Goal: Task Accomplishment & Management: Use online tool/utility

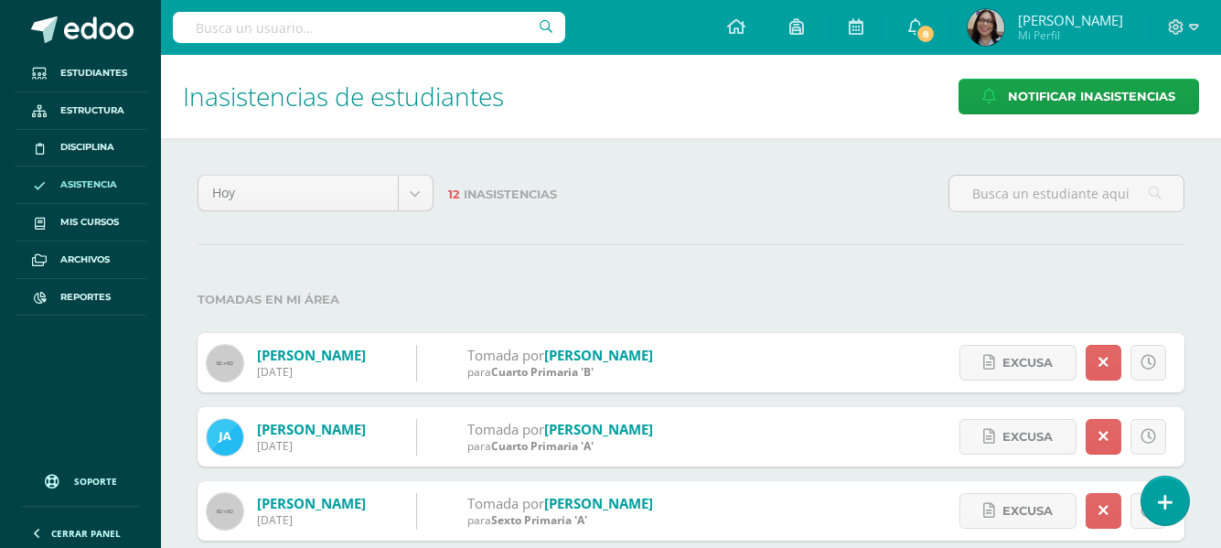
click at [1024, 293] on label "Tomadas en mi área" at bounding box center [690, 299] width 987 height 37
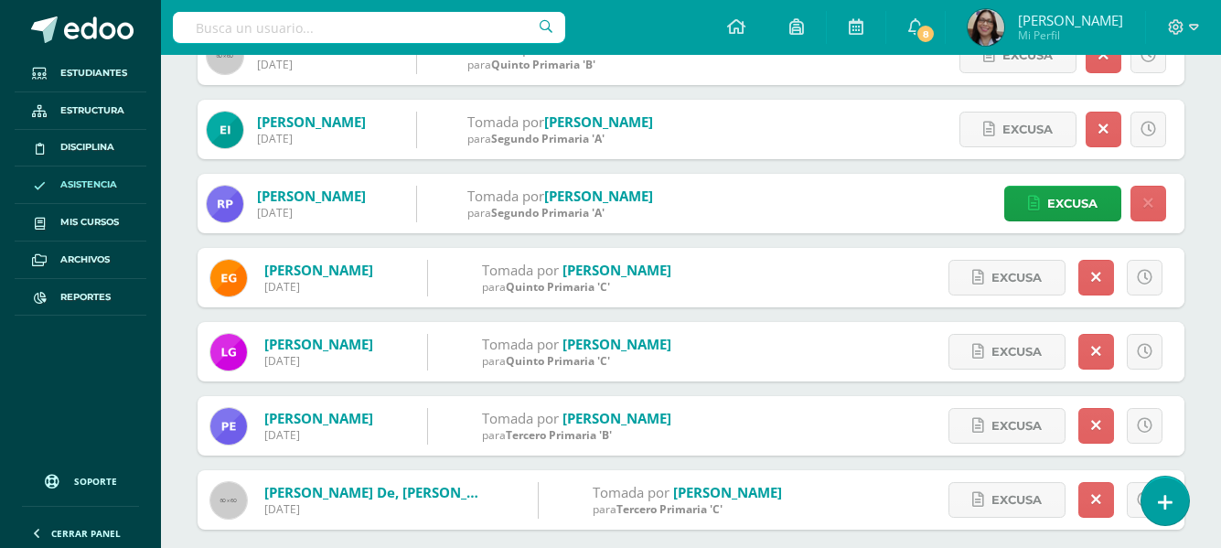
scroll to position [844, 0]
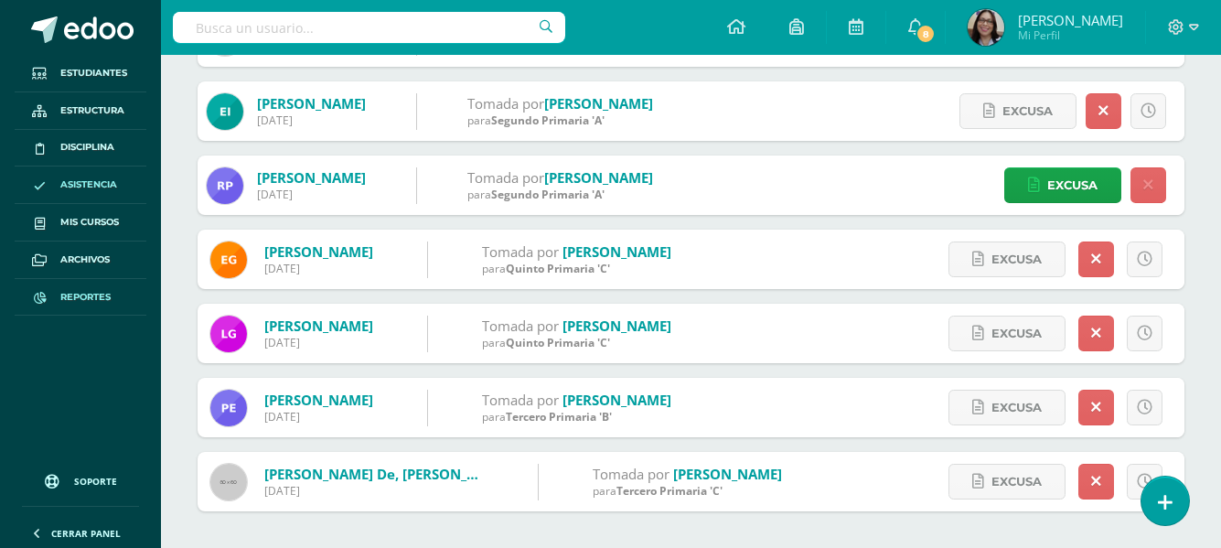
click at [81, 294] on span "Reportes" at bounding box center [85, 297] width 50 height 15
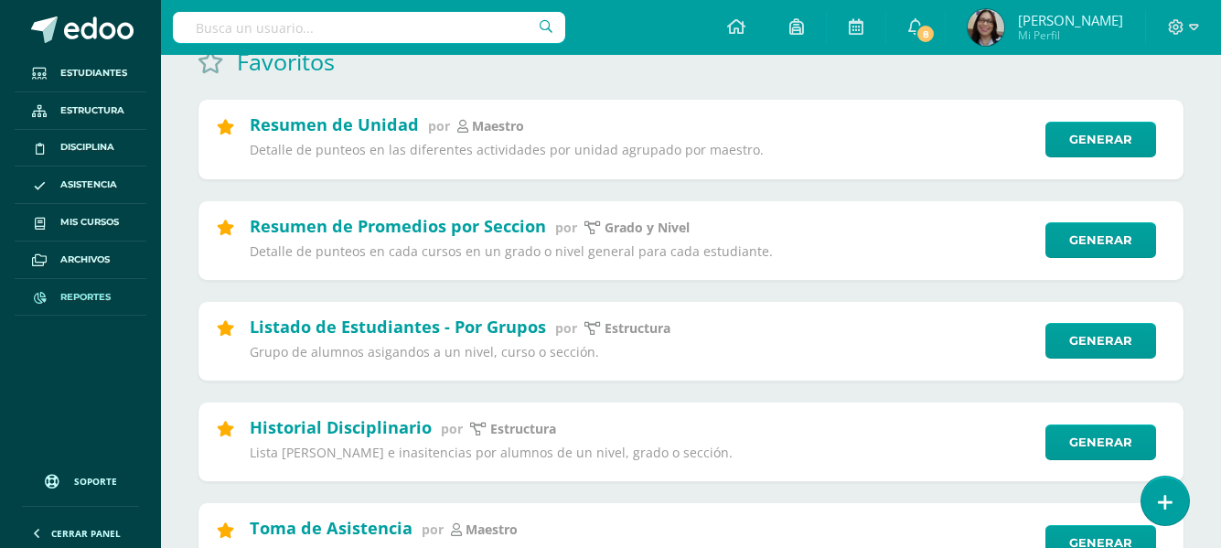
scroll to position [366, 0]
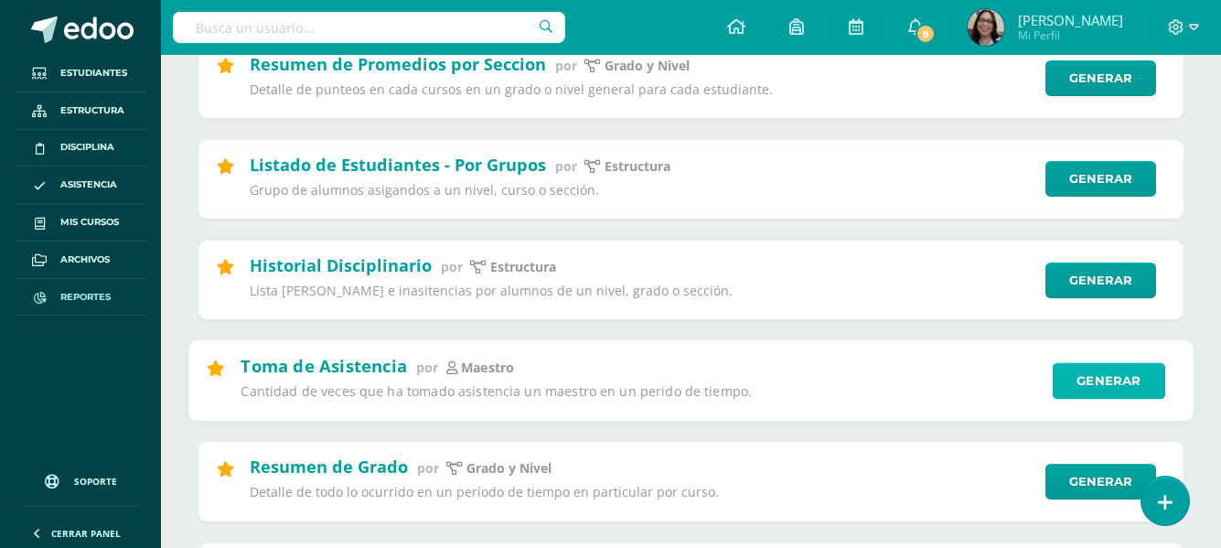
click at [1086, 375] on link "Generar" at bounding box center [1108, 380] width 112 height 37
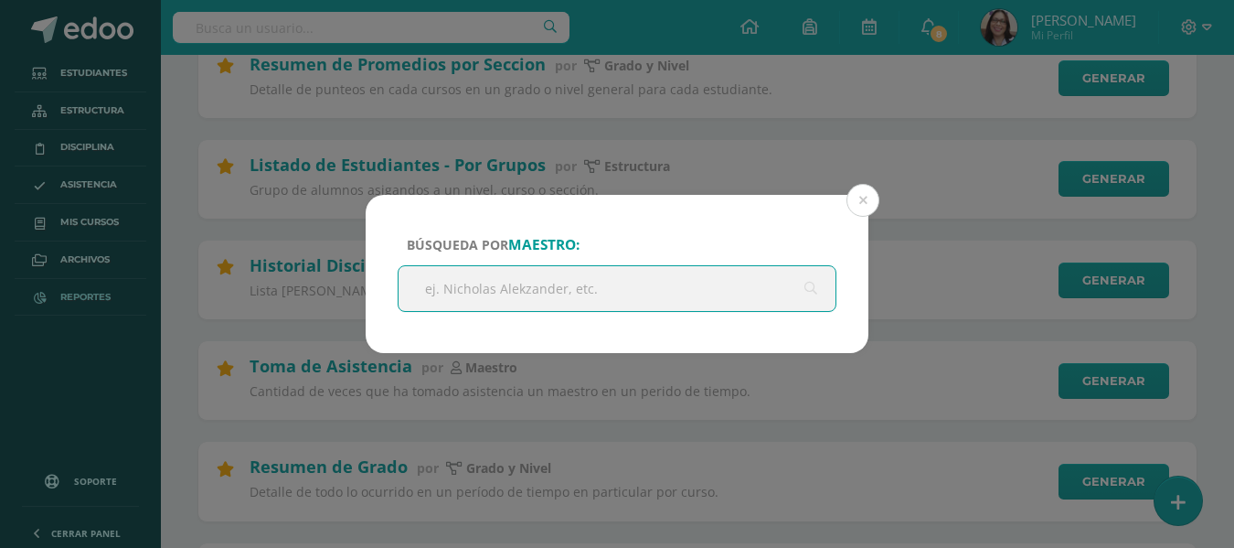
click at [714, 293] on input "text" at bounding box center [617, 288] width 437 height 45
type input "mary boror"
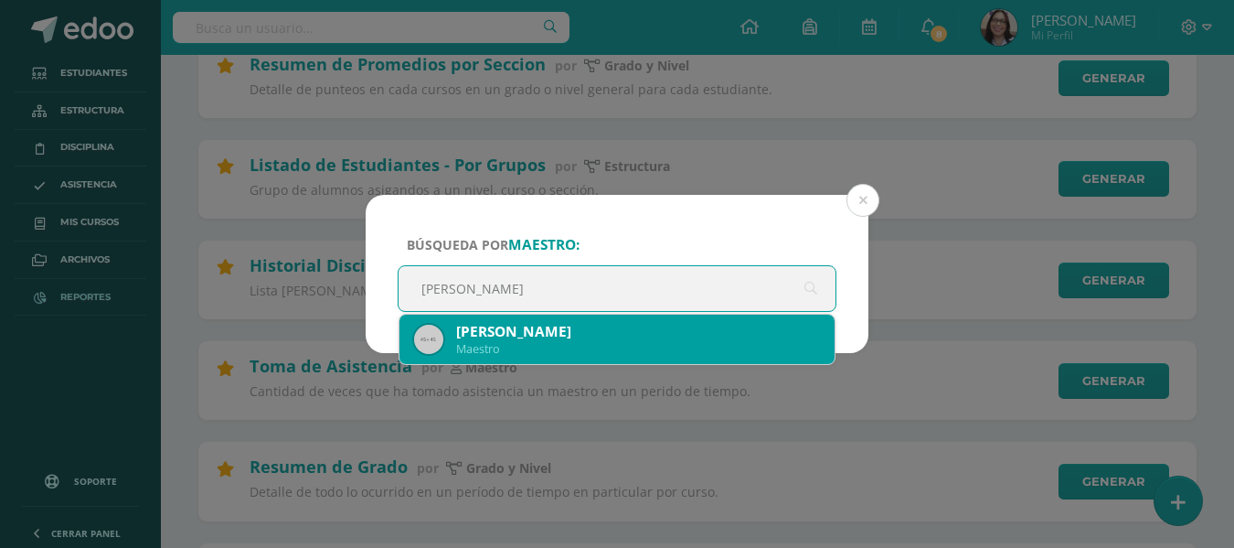
click at [508, 321] on div "Mary Boror Maestro" at bounding box center [617, 339] width 406 height 49
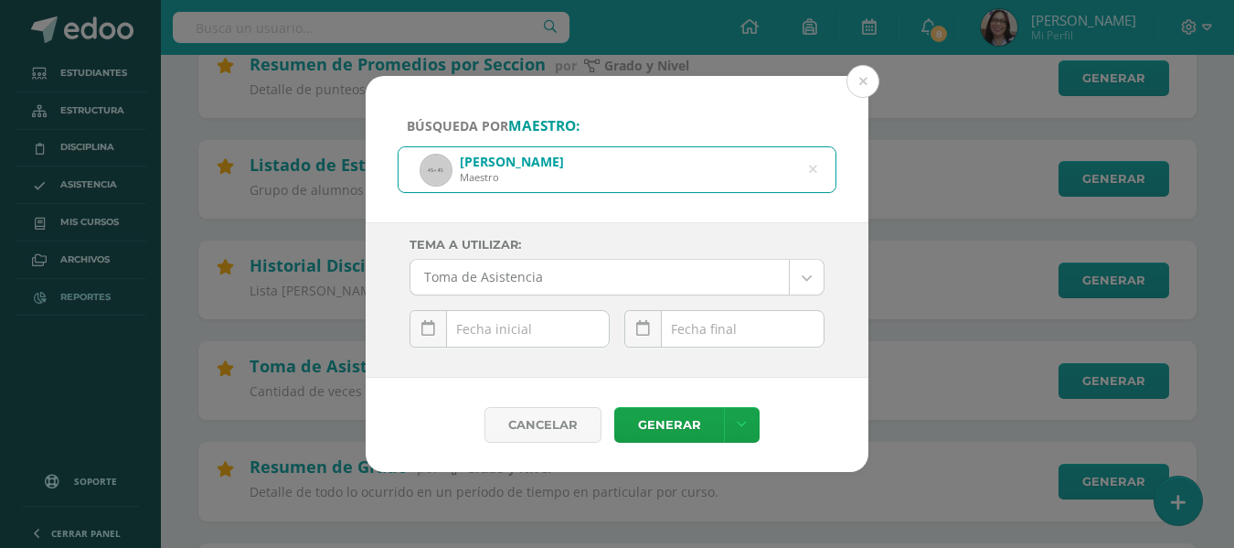
click at [528, 326] on div "September, 2025 Mo Tu We Th Fr Sa Su 1 2 3 4 5 6 7 8 9 10 11 12 13 14 15 16 17 …" at bounding box center [510, 336] width 200 height 52
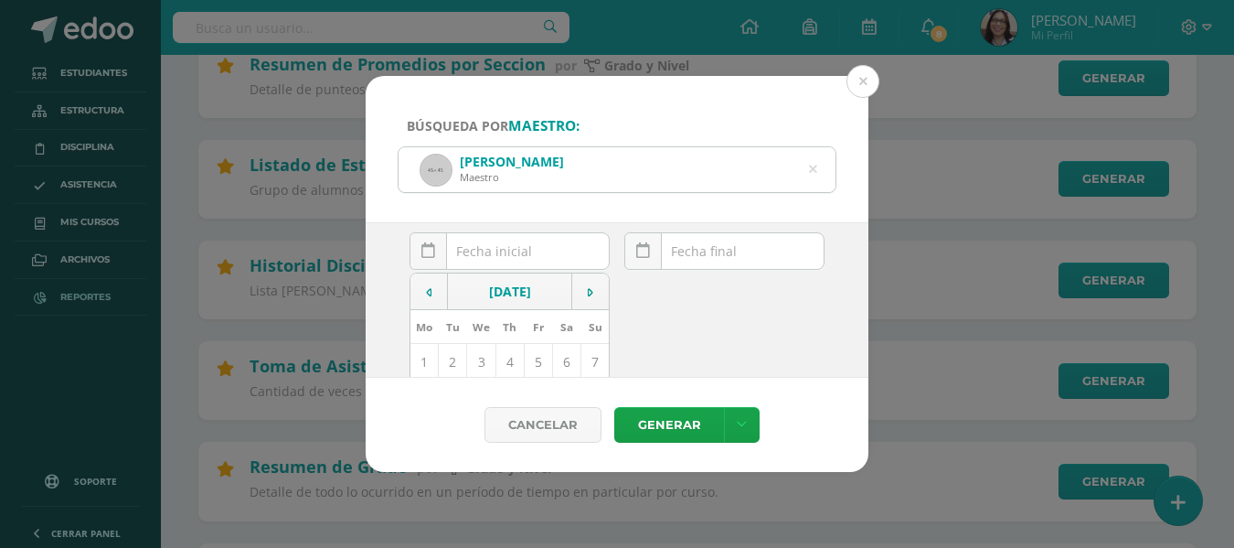
scroll to position [183, 0]
click at [504, 299] on td "11" at bounding box center [510, 293] width 28 height 37
type input "[DATE]"
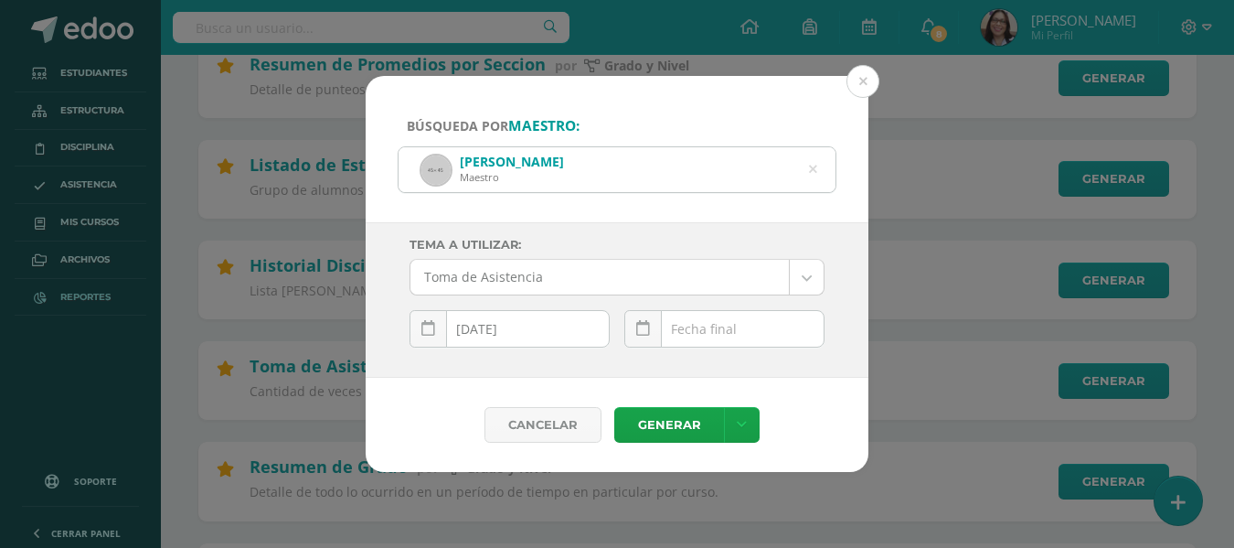
scroll to position [0, 0]
click at [707, 332] on div "September, 2025 Mo Tu We Th Fr Sa Su 1 2 3 4 5 6 7 8 9 10 11 12 13 14 15 16 17 …" at bounding box center [724, 336] width 200 height 52
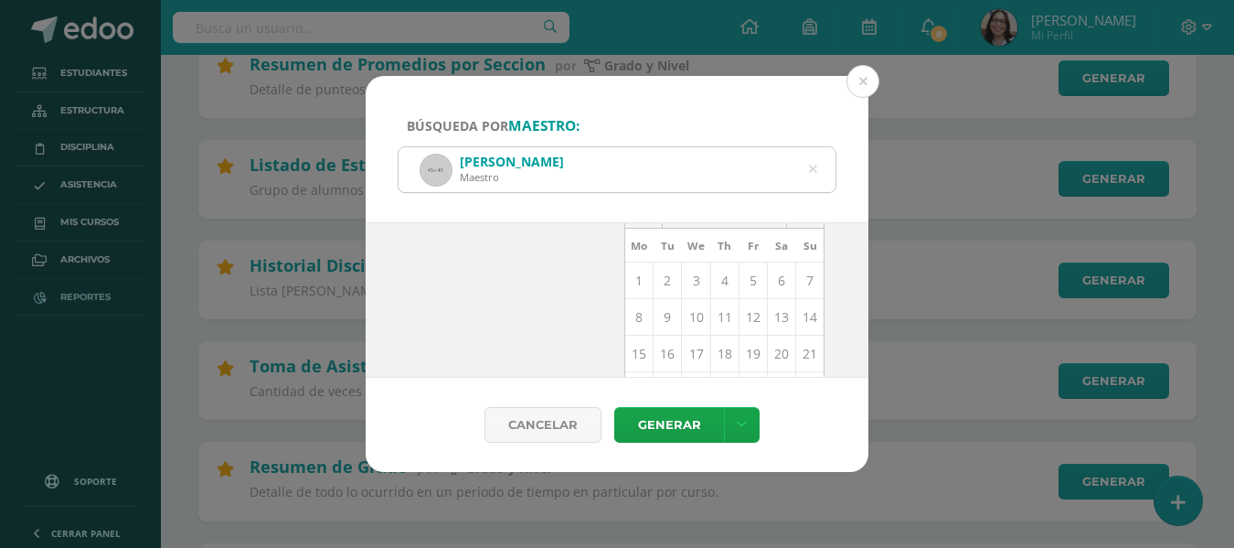
scroll to position [183, 0]
click at [716, 293] on td "11" at bounding box center [724, 293] width 28 height 37
type input "[DATE]"
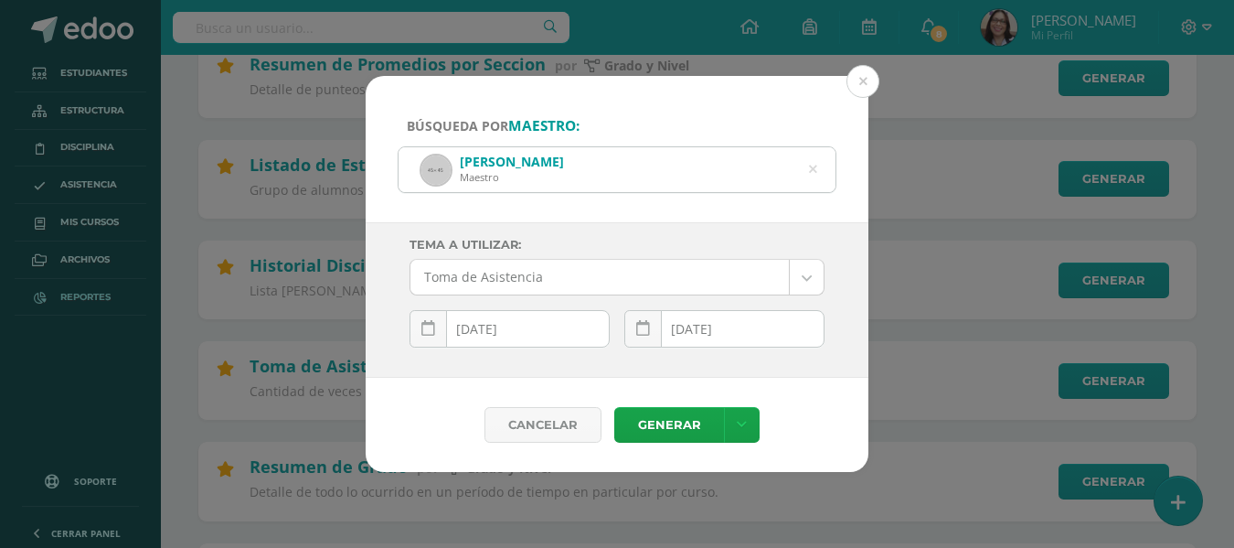
scroll to position [0, 0]
click at [659, 421] on link "Generar" at bounding box center [669, 425] width 110 height 36
click at [816, 170] on icon at bounding box center [813, 169] width 8 height 47
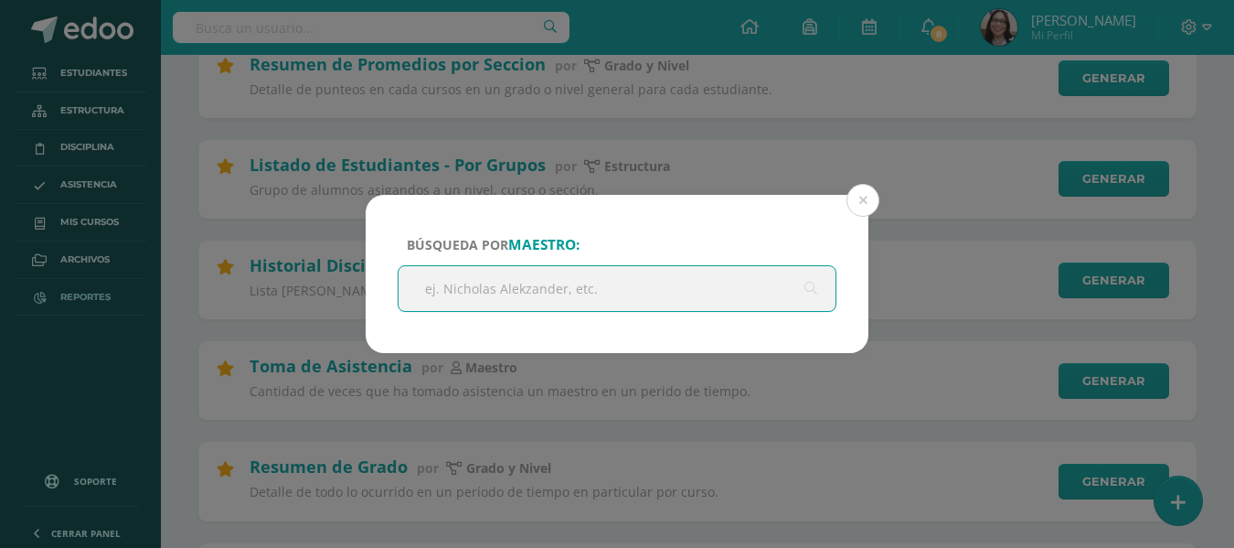
click at [616, 291] on input "text" at bounding box center [617, 288] width 437 height 45
type input "isabel aceituno"
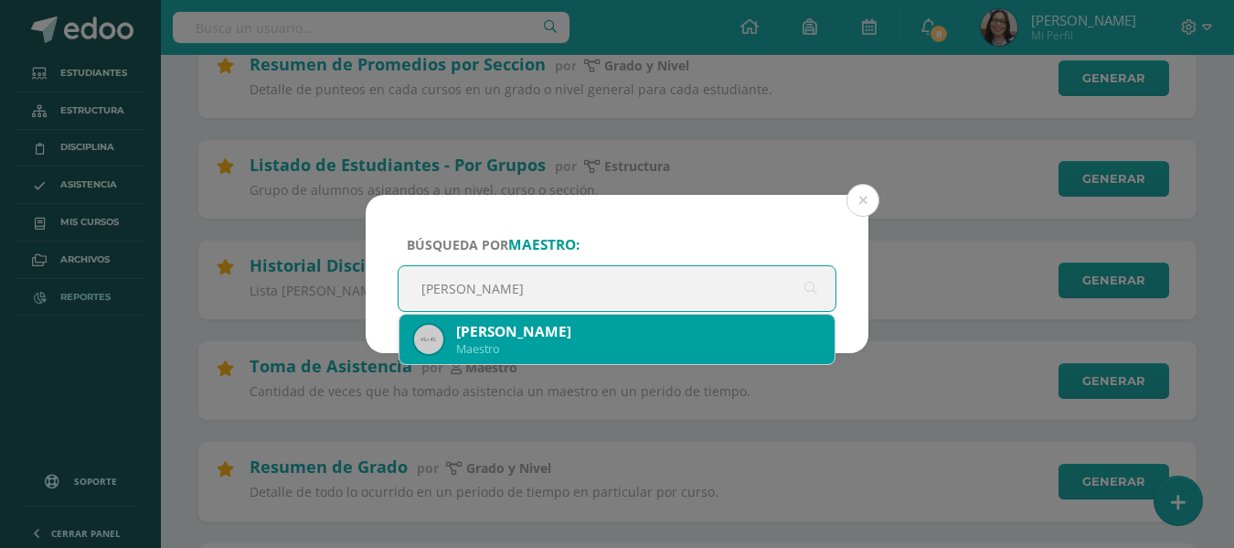
click at [592, 344] on div "Maestro" at bounding box center [638, 349] width 364 height 16
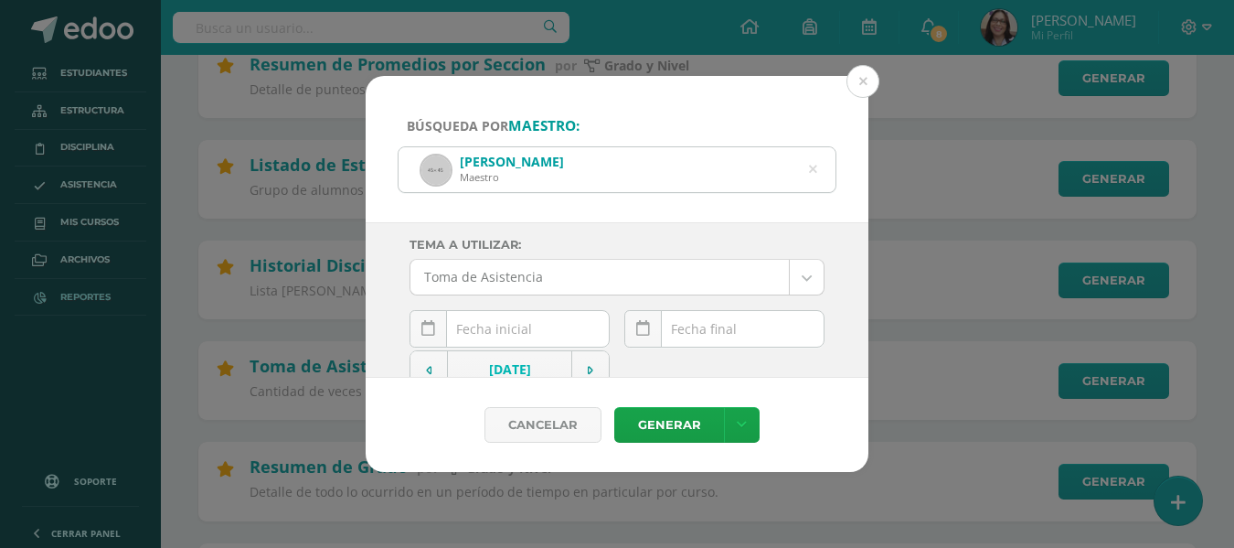
click at [536, 333] on div "September, 2025 Mo Tu We Th Fr Sa Su 1 2 3 4 5 6 7 8 9 10 11 12 13 14 15 16 17 …" at bounding box center [510, 336] width 200 height 52
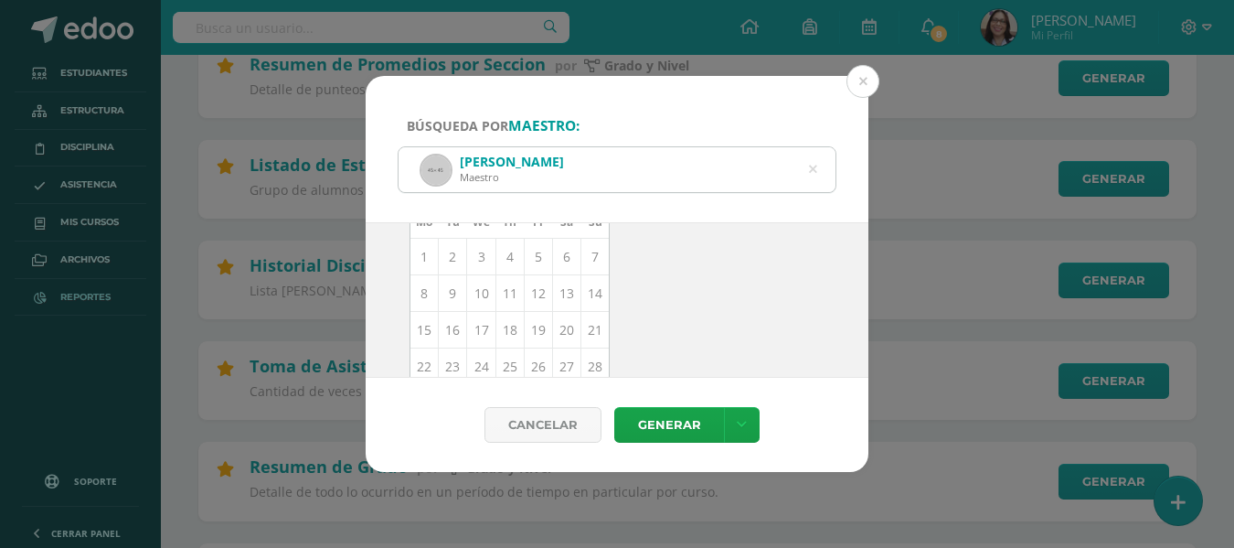
click at [505, 300] on td "11" at bounding box center [510, 293] width 28 height 37
type input "[DATE]"
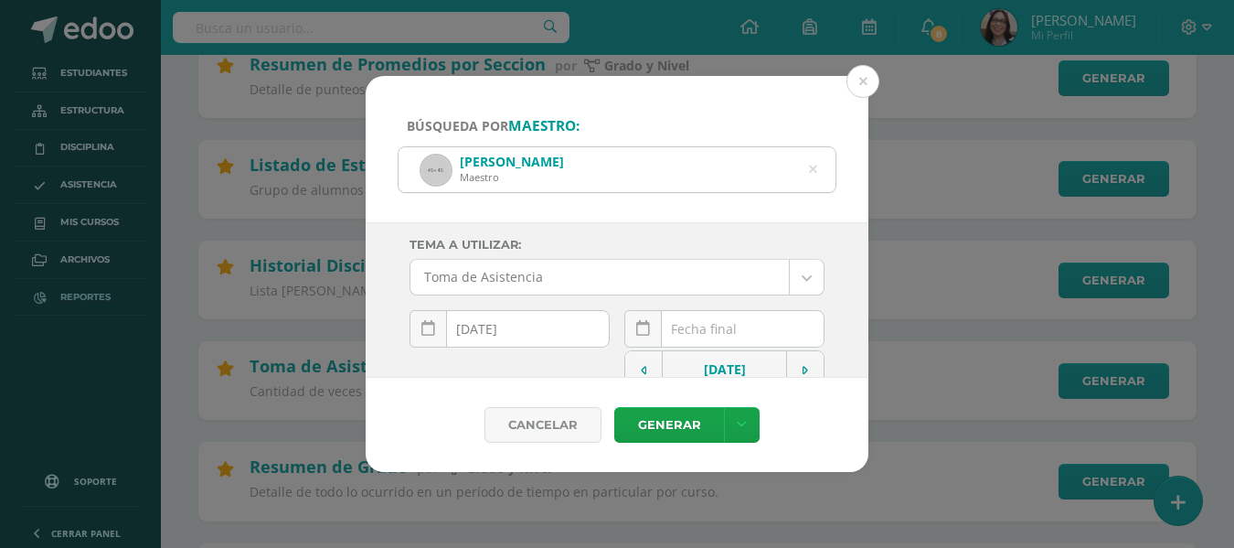
click at [740, 336] on div "September, 2025 Mo Tu We Th Fr Sa Su 1 2 3 4 5 6 7 8 9 10 11 12 13 14 15 16 17 …" at bounding box center [724, 336] width 200 height 52
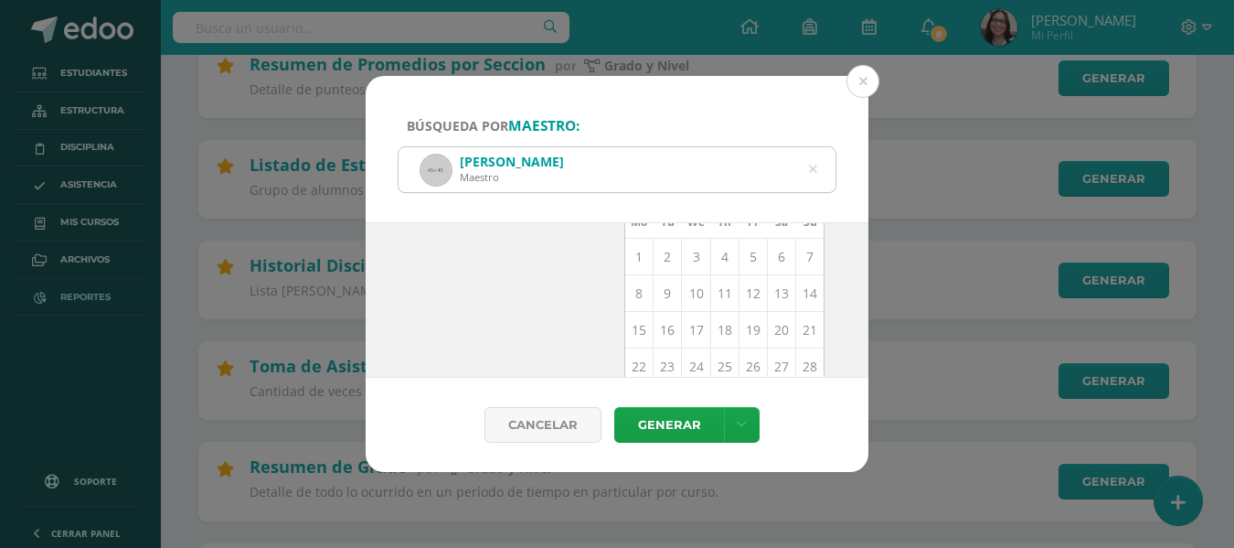
click at [713, 293] on td "11" at bounding box center [724, 293] width 28 height 37
type input "[DATE]"
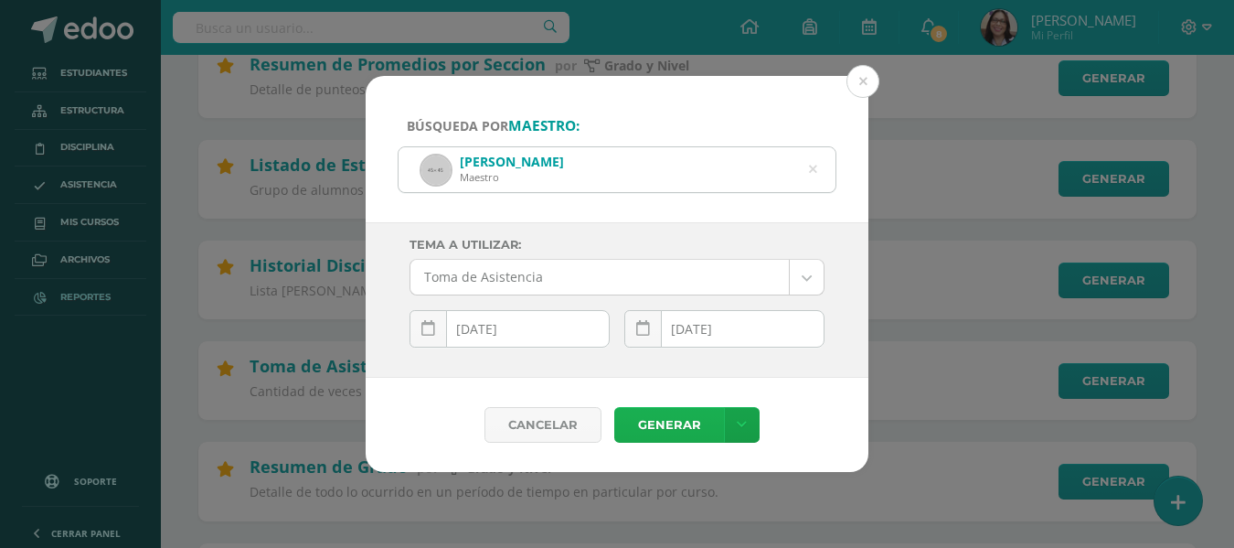
click at [656, 421] on link "Generar" at bounding box center [669, 425] width 110 height 36
click at [820, 165] on div "Isabel Aceituno Maestro" at bounding box center [617, 169] width 437 height 45
click at [812, 168] on icon at bounding box center [813, 169] width 8 height 47
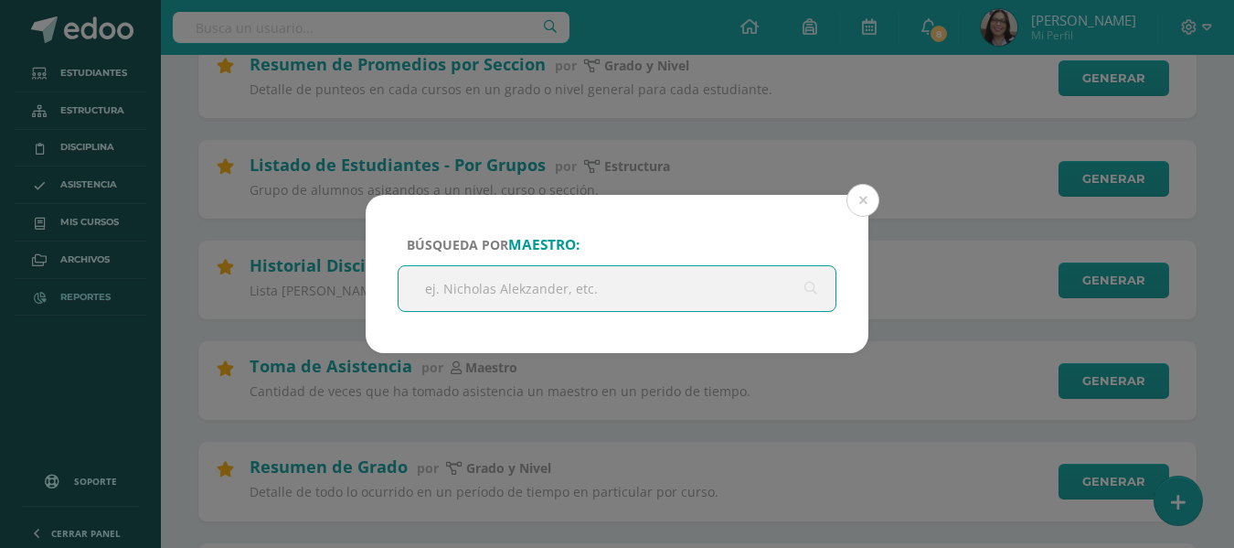
click at [681, 289] on input "text" at bounding box center [617, 288] width 437 height 45
type input "alba sian"
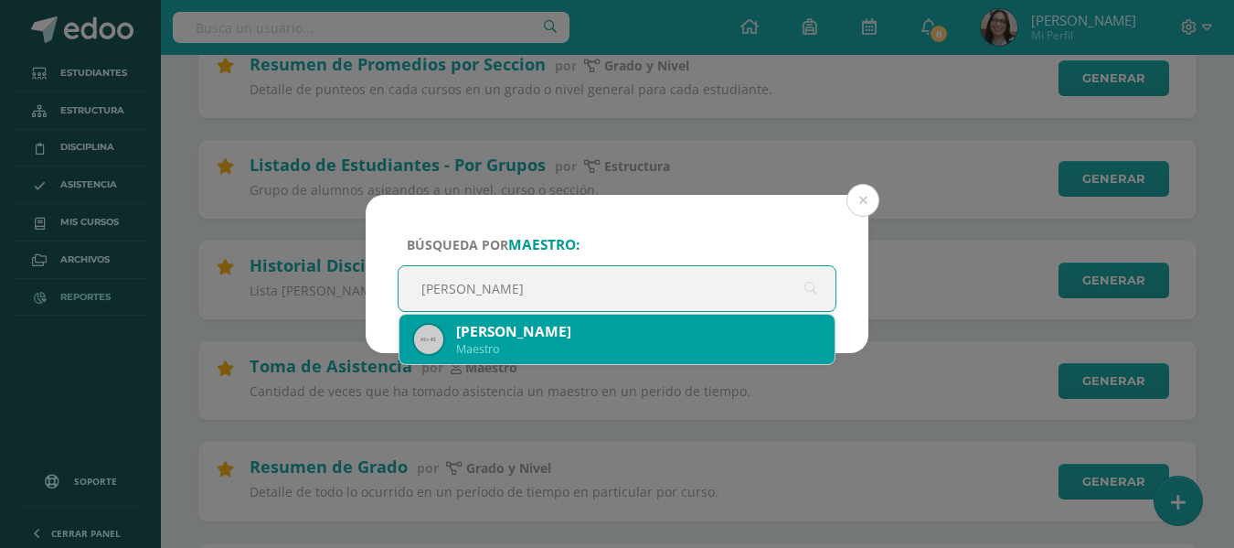
click at [618, 340] on div "Alba Sian" at bounding box center [638, 331] width 364 height 19
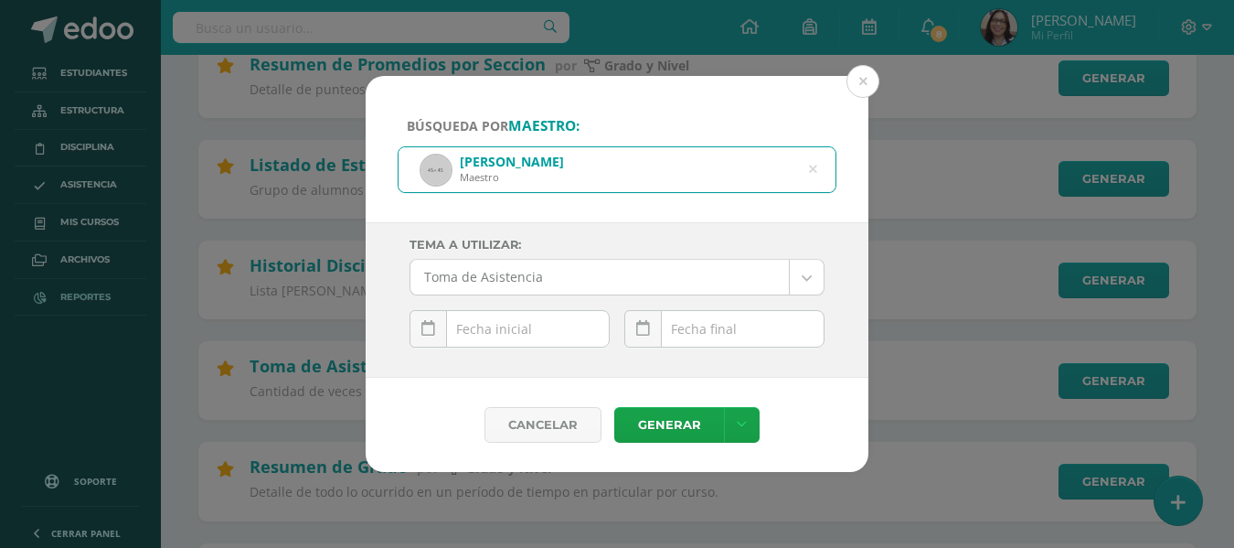
click at [553, 333] on div "September, 2025 Mo Tu We Th Fr Sa Su 1 2 3 4 5 6 7 8 9 10 11 12 13 14 15 16 17 …" at bounding box center [510, 336] width 200 height 52
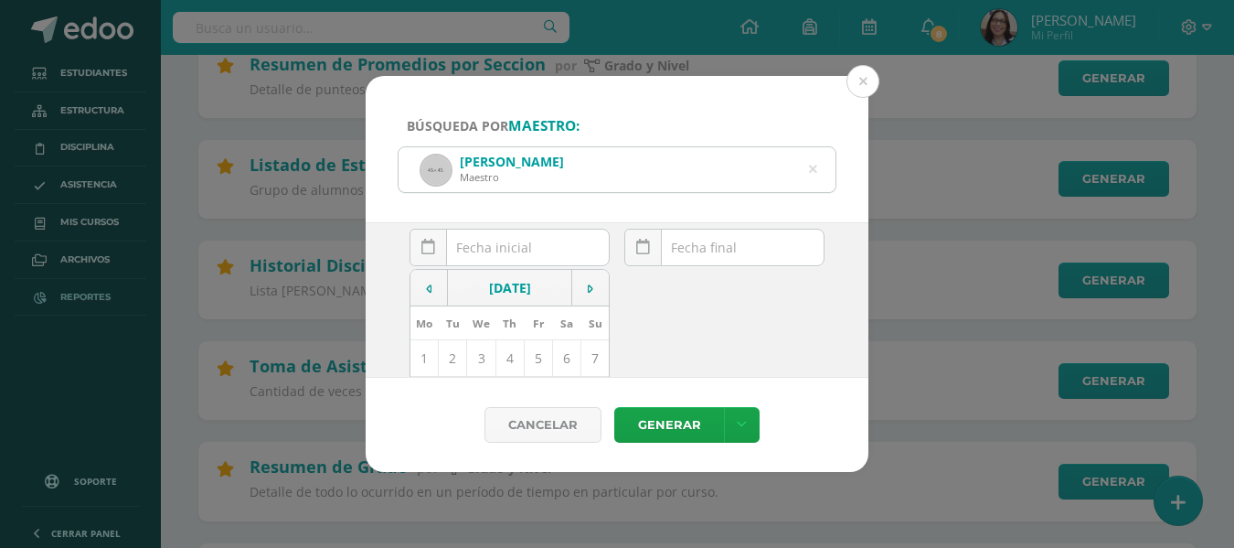
scroll to position [183, 0]
click at [507, 291] on td "11" at bounding box center [510, 293] width 28 height 37
type input "[DATE]"
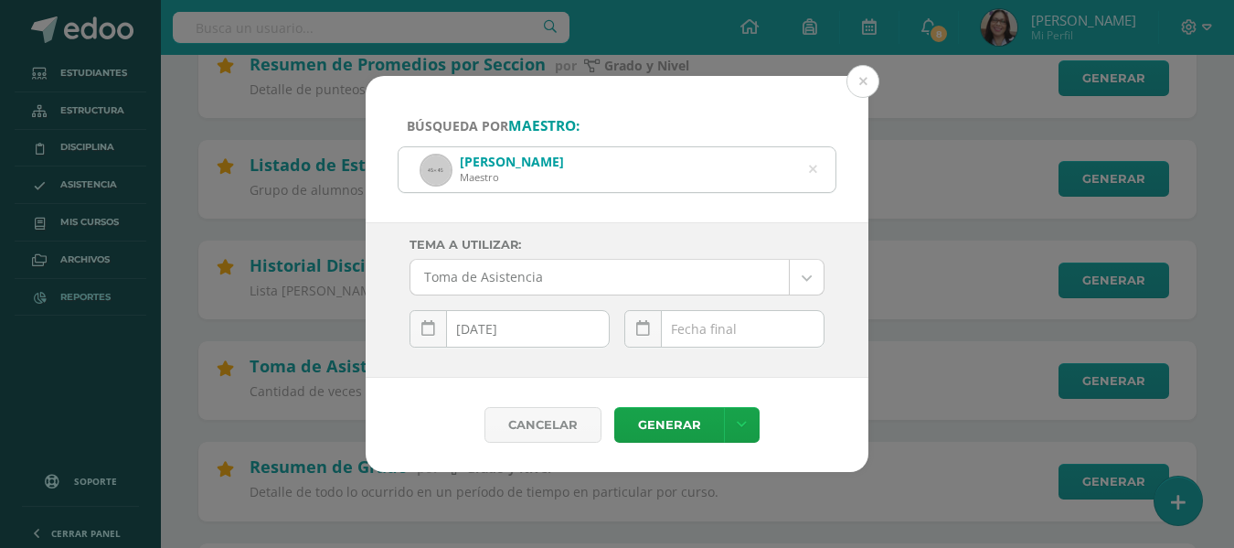
scroll to position [0, 0]
click at [704, 335] on div "September, 2025 Mo Tu We Th Fr Sa Su 1 2 3 4 5 6 7 8 9 10 11 12 13 14 15 16 17 …" at bounding box center [724, 336] width 200 height 52
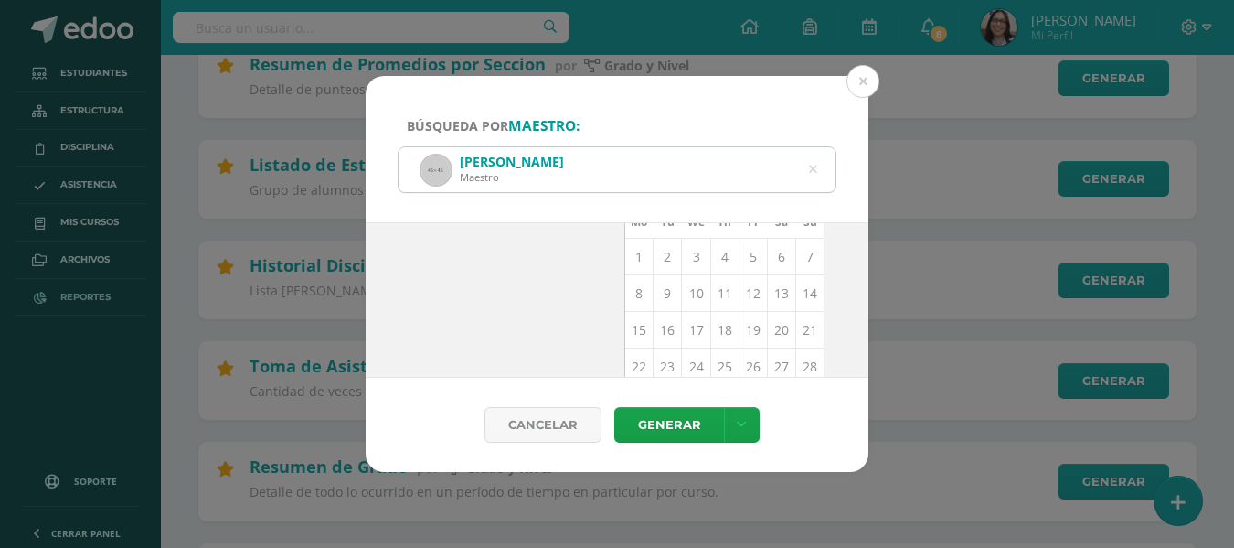
click at [712, 297] on td "11" at bounding box center [724, 293] width 28 height 37
type input "[DATE]"
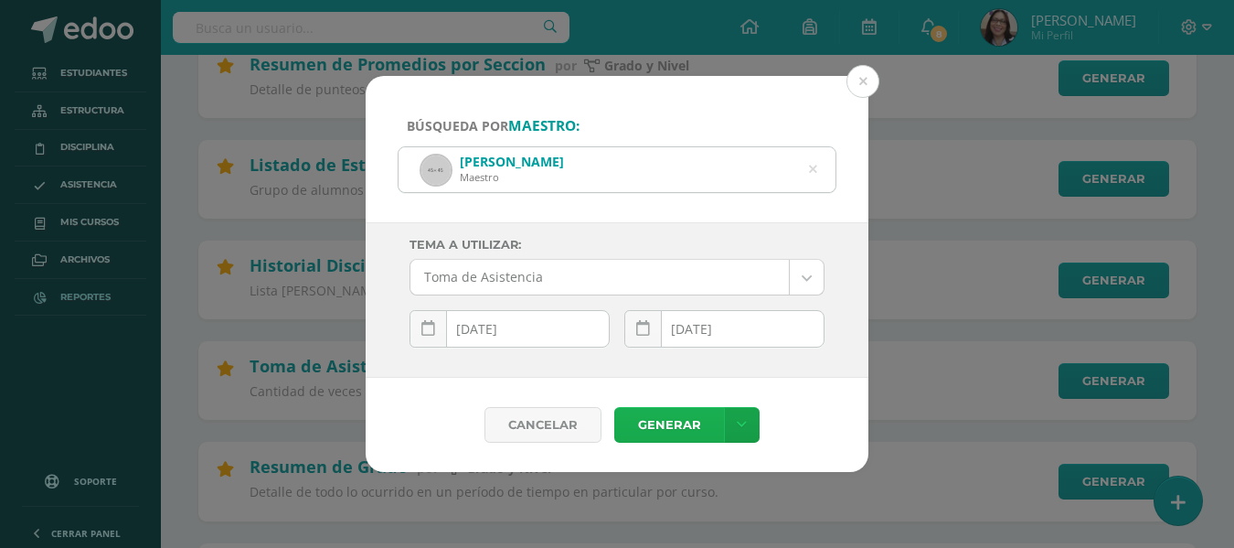
click at [667, 430] on link "Generar" at bounding box center [669, 425] width 110 height 36
click at [810, 170] on icon at bounding box center [813, 169] width 8 height 47
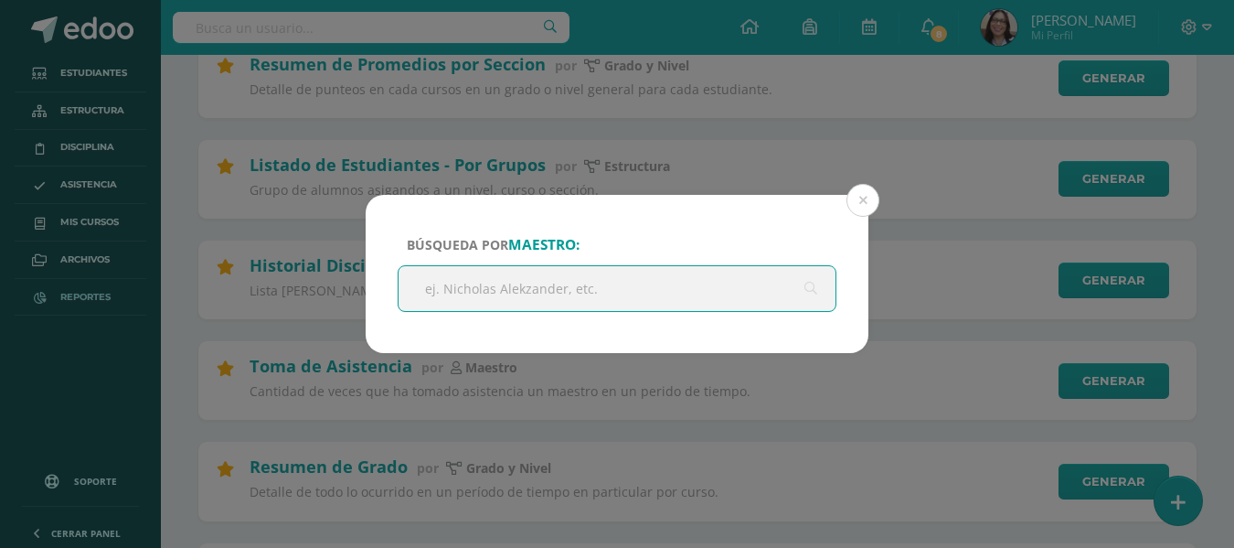
click at [668, 285] on input "text" at bounding box center [617, 288] width 437 height 45
type input "maria jose"
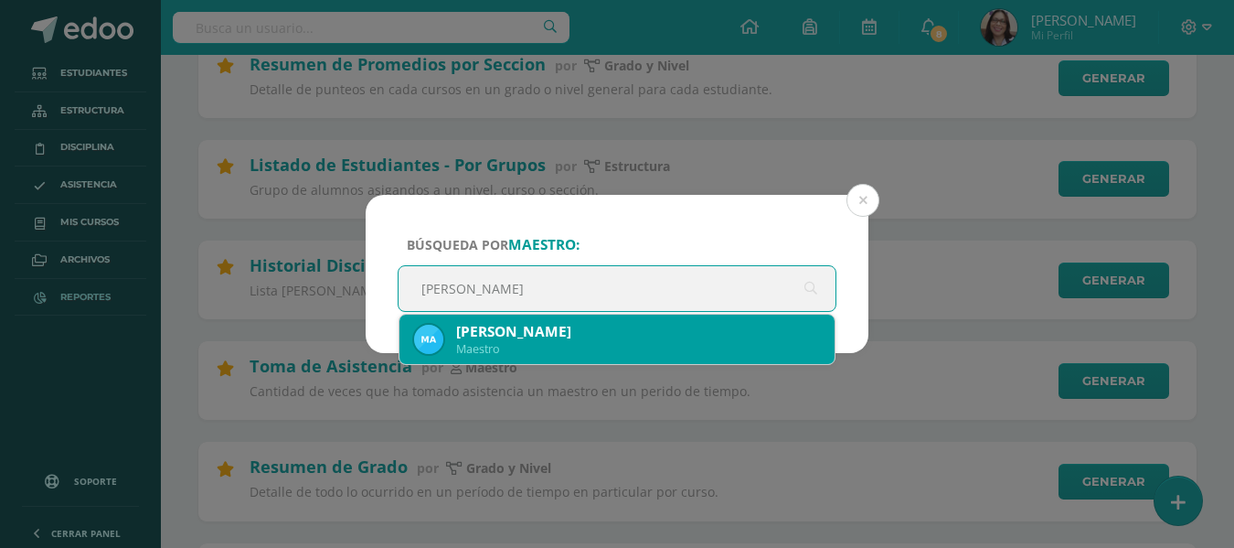
click at [620, 336] on div "Maria José Alvarado" at bounding box center [638, 331] width 364 height 19
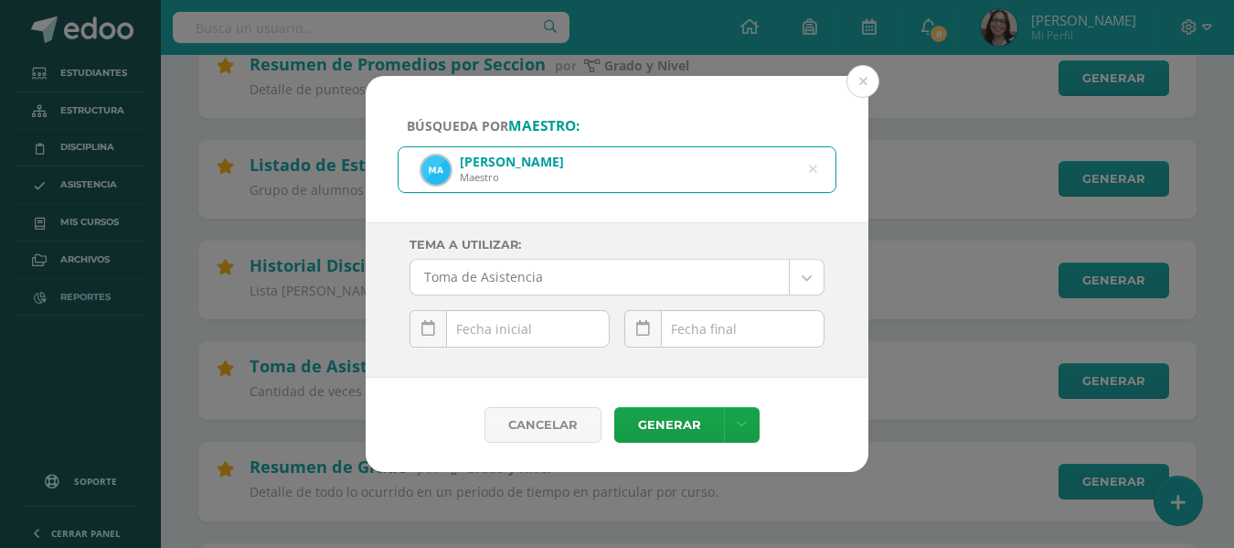
click at [591, 322] on input "text" at bounding box center [510, 329] width 198 height 36
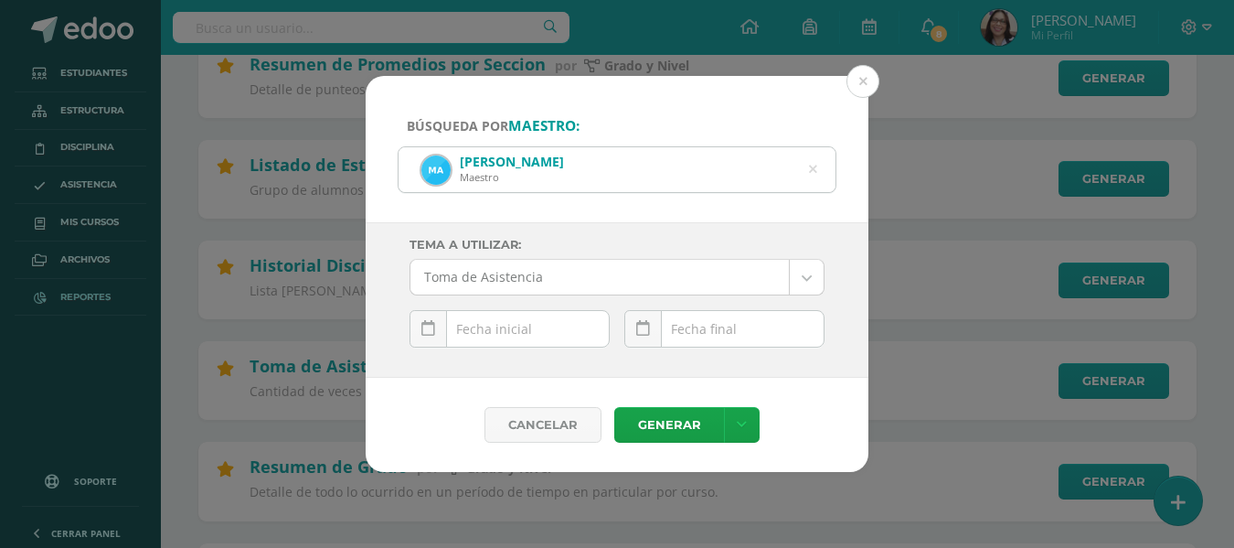
click at [473, 331] on input "text" at bounding box center [510, 329] width 198 height 36
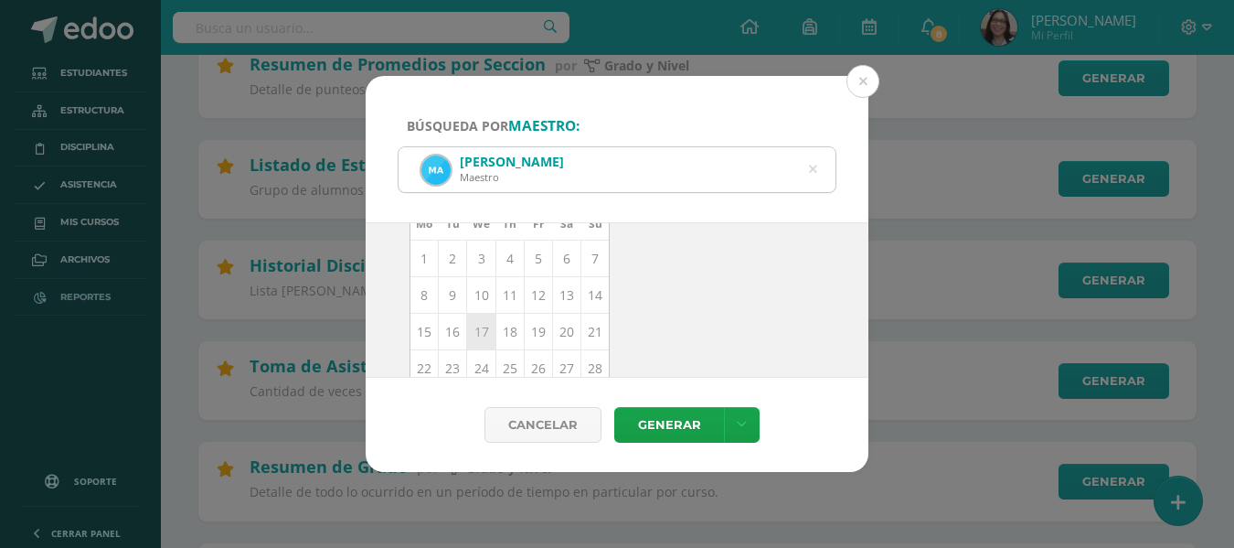
scroll to position [183, 0]
click at [509, 290] on td "11" at bounding box center [510, 293] width 28 height 37
type input "[DATE]"
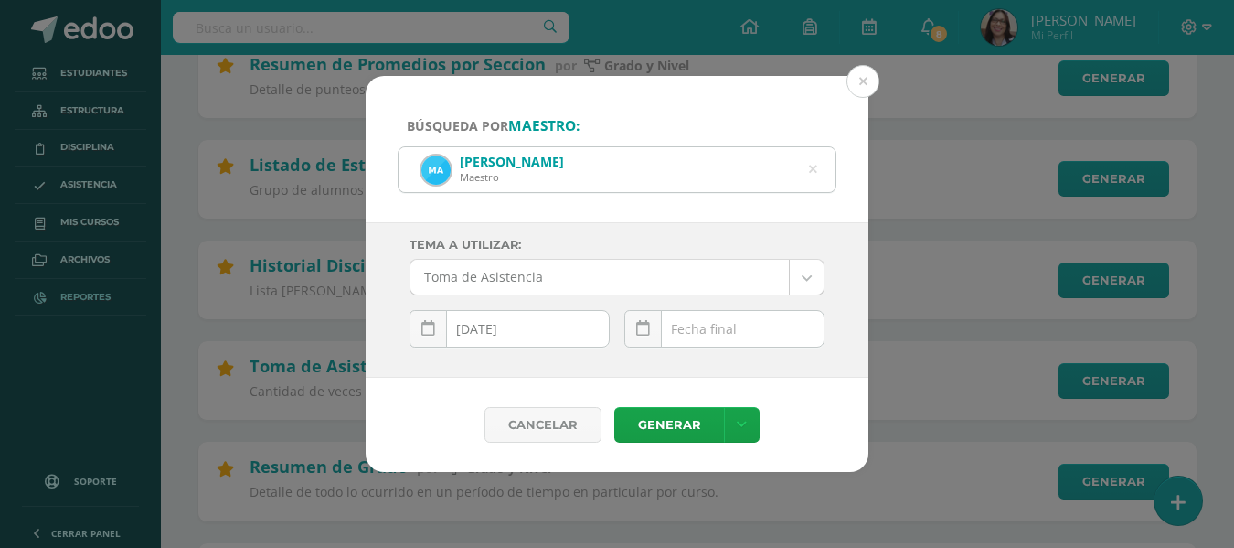
scroll to position [0, 0]
click at [685, 324] on div "September, 2025 Mo Tu We Th Fr Sa Su 1 2 3 4 5 6 7 8 9 10 11 12 13 14 15 16 17 …" at bounding box center [724, 336] width 200 height 52
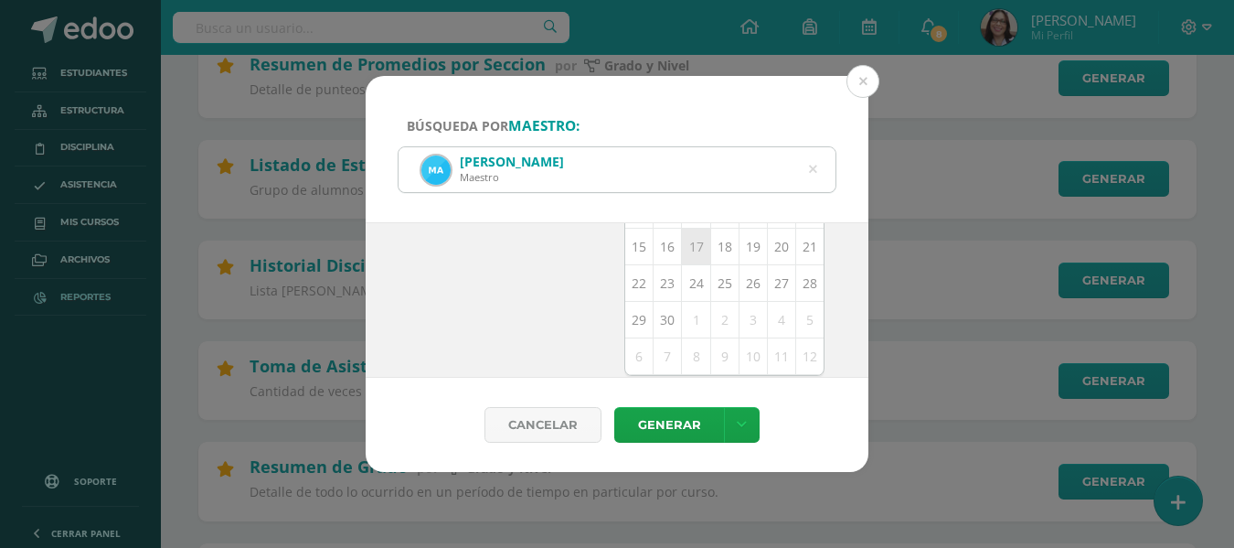
scroll to position [175, 0]
click at [715, 295] on td "11" at bounding box center [724, 301] width 28 height 37
type input "[DATE]"
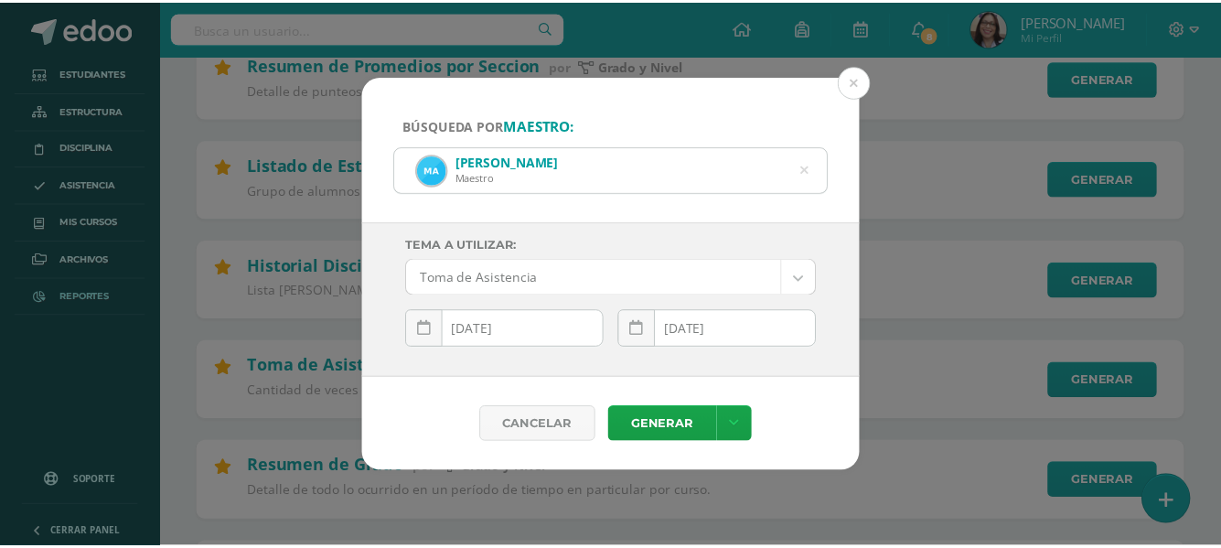
scroll to position [0, 0]
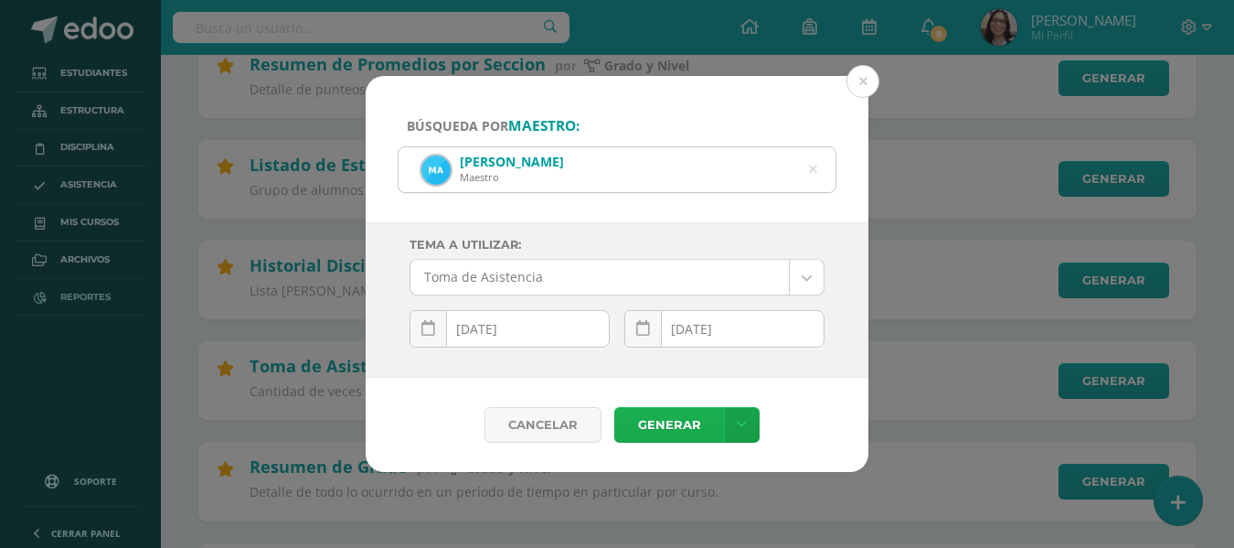
click at [674, 421] on link "Generar" at bounding box center [669, 425] width 110 height 36
click at [1012, 383] on div "Búsqueda por maestro: Maria José Alvarado Maestro maria jose Tema a Utilizar: T…" at bounding box center [617, 274] width 1220 height 396
